Goal: Information Seeking & Learning: Learn about a topic

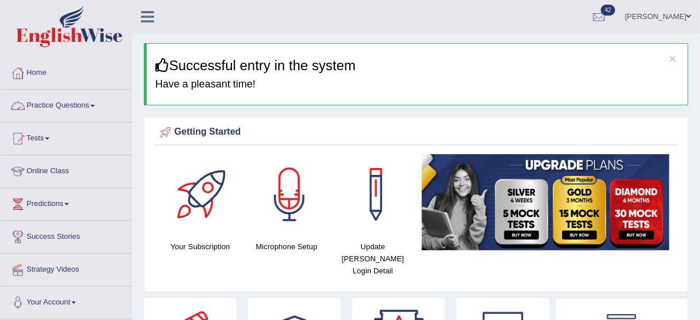
click at [95, 100] on link "Practice Questions" at bounding box center [66, 104] width 131 height 29
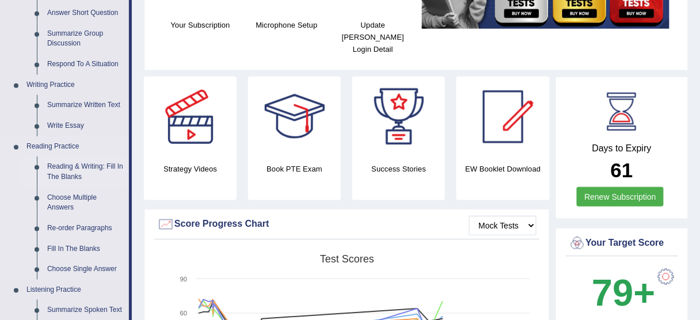
scroll to position [184, 0]
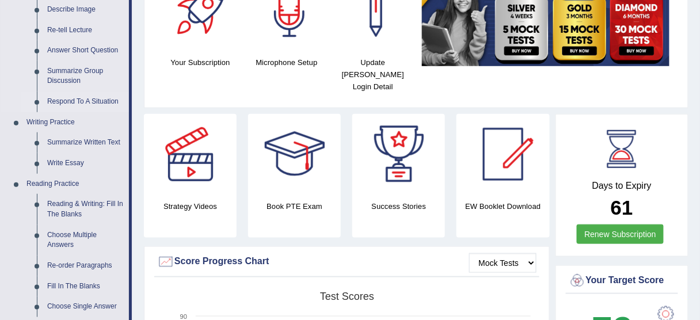
click at [88, 101] on link "Respond To A Situation" at bounding box center [85, 102] width 87 height 21
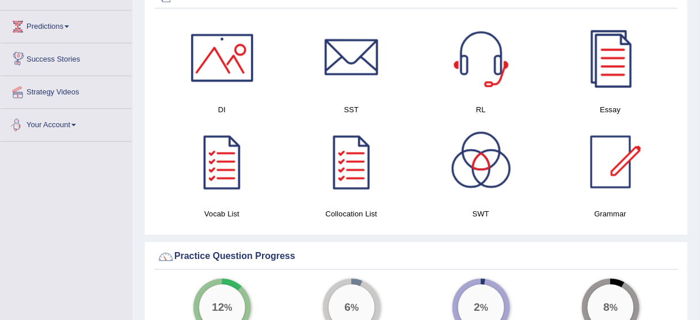
scroll to position [647, 0]
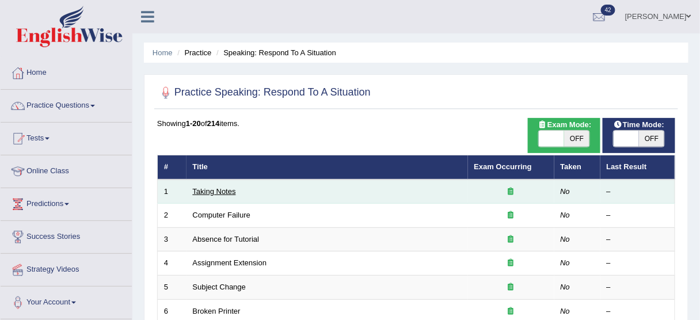
click at [232, 191] on link "Taking Notes" at bounding box center [214, 191] width 43 height 9
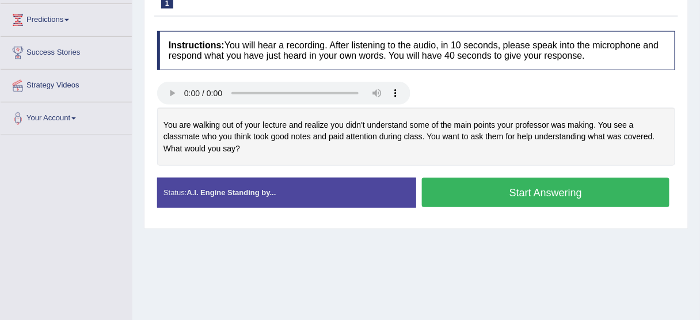
scroll to position [92, 0]
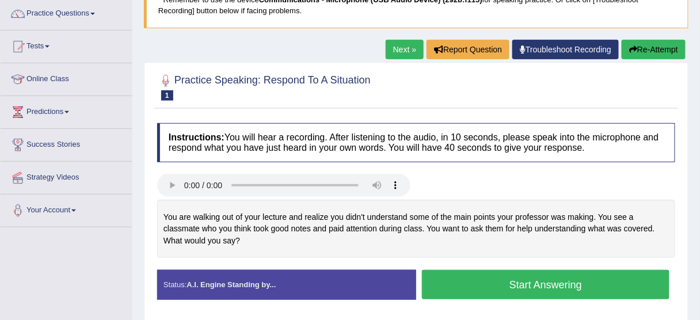
click at [403, 51] on link "Next »" at bounding box center [405, 50] width 38 height 20
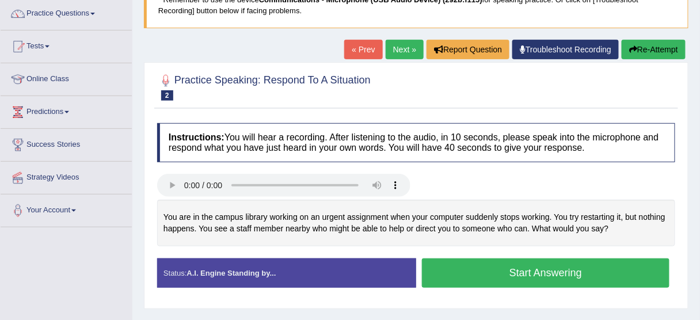
click at [408, 45] on link "Next »" at bounding box center [405, 50] width 38 height 20
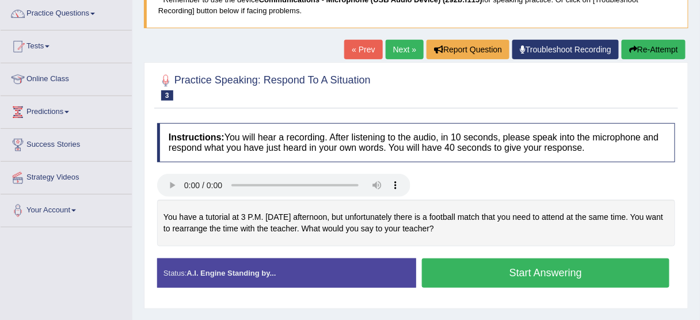
click at [440, 178] on div at bounding box center [416, 187] width 530 height 26
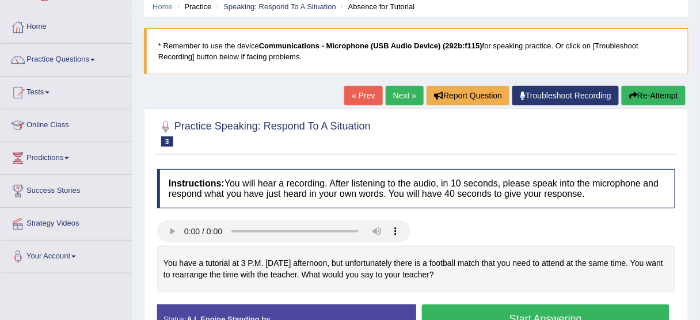
click at [403, 96] on link "Next »" at bounding box center [405, 96] width 38 height 20
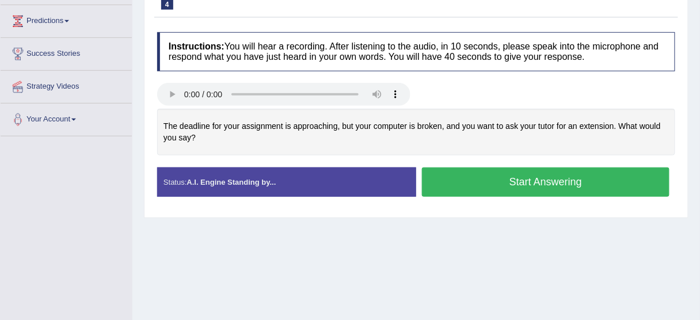
scroll to position [92, 0]
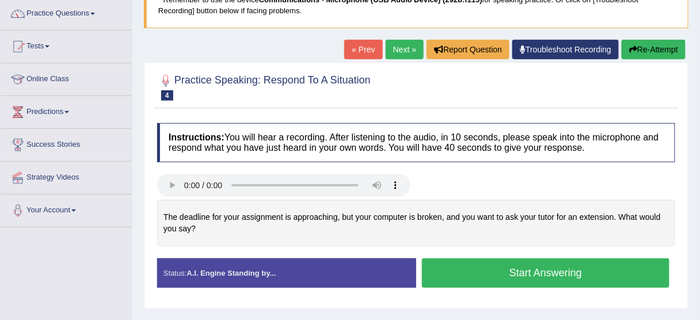
click at [402, 47] on link "Next »" at bounding box center [405, 50] width 38 height 20
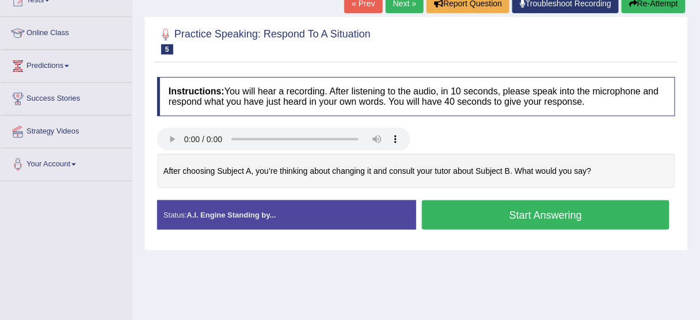
click at [403, 6] on link "Next »" at bounding box center [405, 4] width 38 height 20
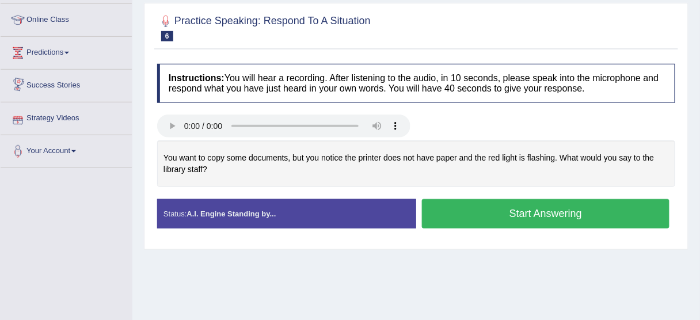
scroll to position [184, 0]
